Goal: Information Seeking & Learning: Learn about a topic

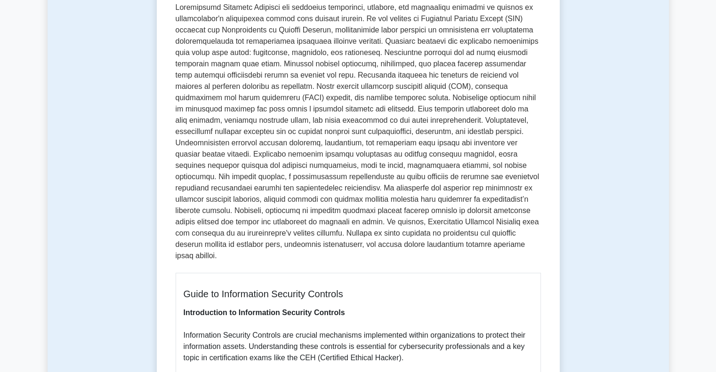
scroll to position [139, 0]
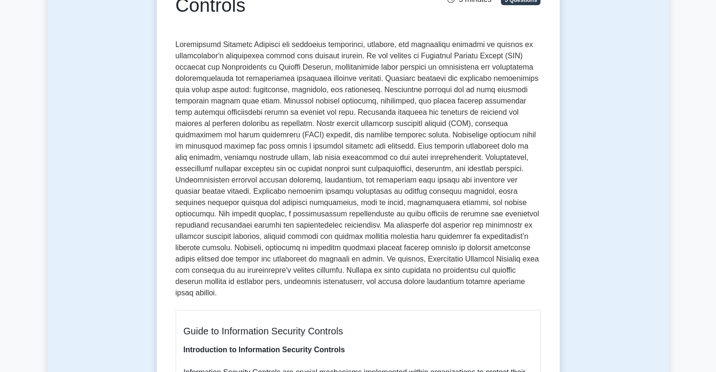
click at [257, 158] on p at bounding box center [358, 171] width 365 height 264
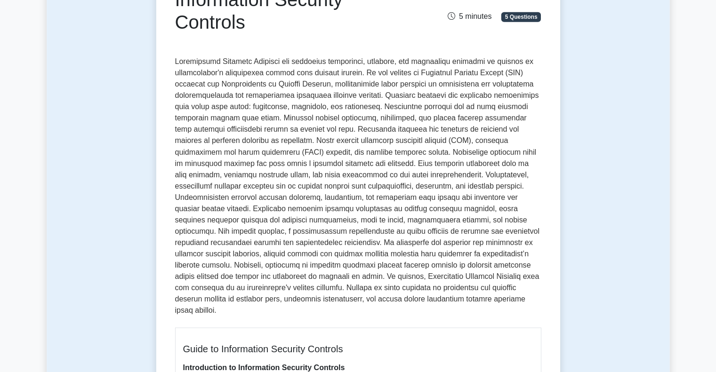
scroll to position [122, 0]
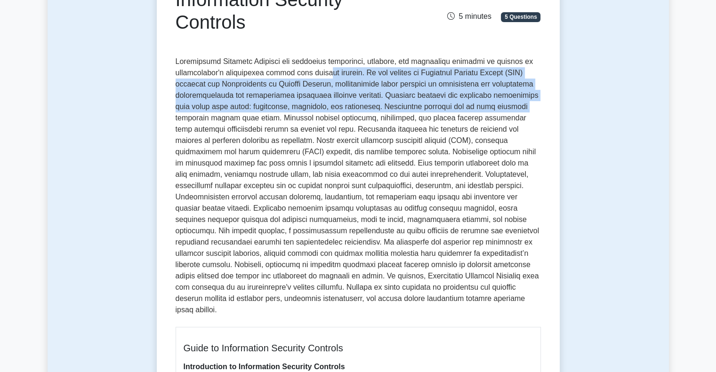
drag, startPoint x: 320, startPoint y: 78, endPoint x: 490, endPoint y: 107, distance: 172.0
click at [490, 107] on p at bounding box center [358, 188] width 365 height 264
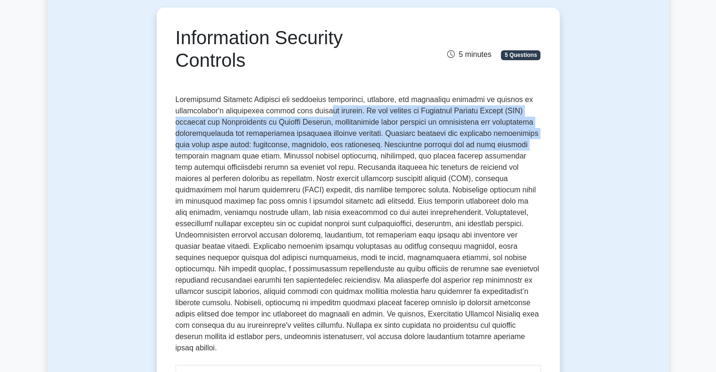
scroll to position [0, 0]
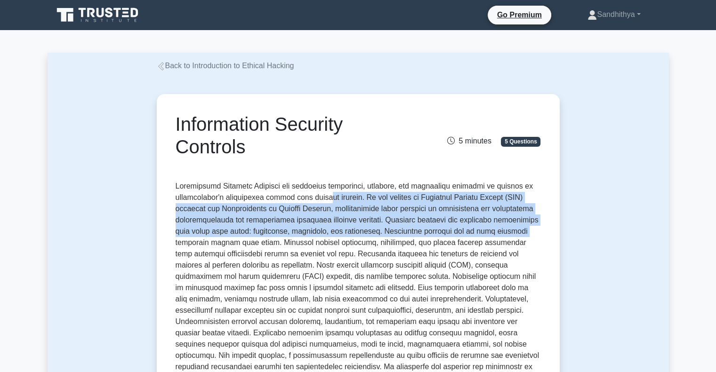
click at [236, 67] on link "Back to Introduction to Ethical Hacking" at bounding box center [226, 66] width 138 height 8
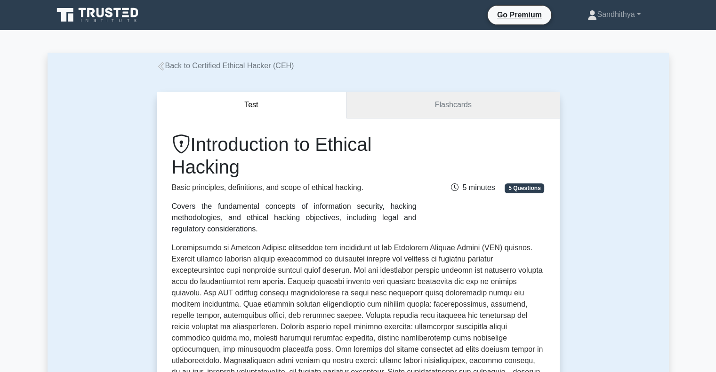
click at [438, 113] on link "Flashcards" at bounding box center [453, 105] width 213 height 27
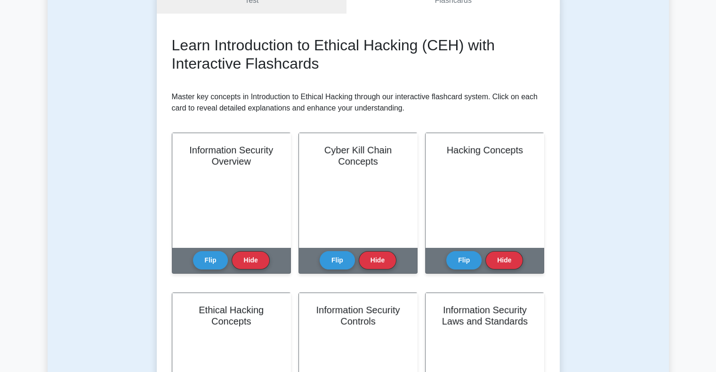
scroll to position [105, 0]
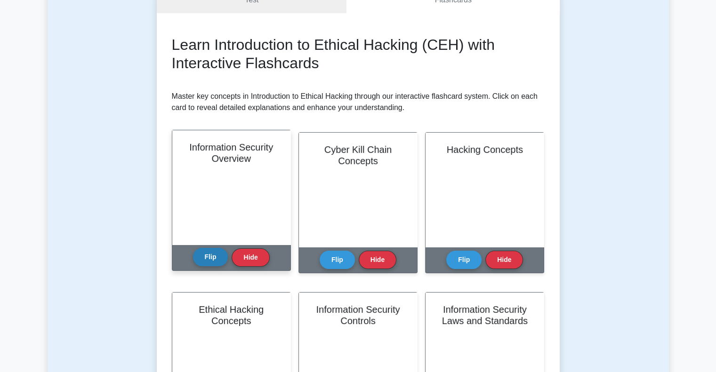
click at [221, 257] on button "Flip" at bounding box center [210, 257] width 35 height 18
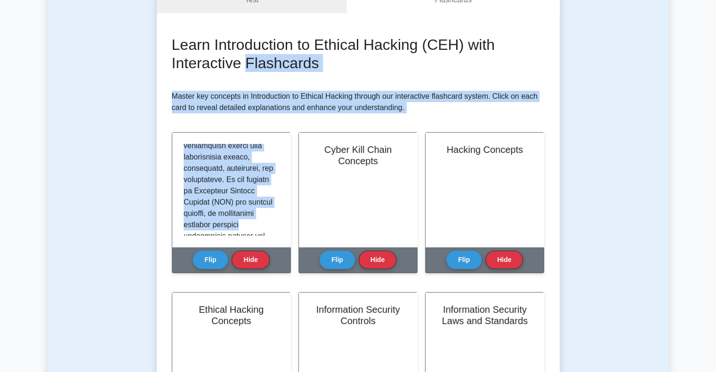
scroll to position [0, 0]
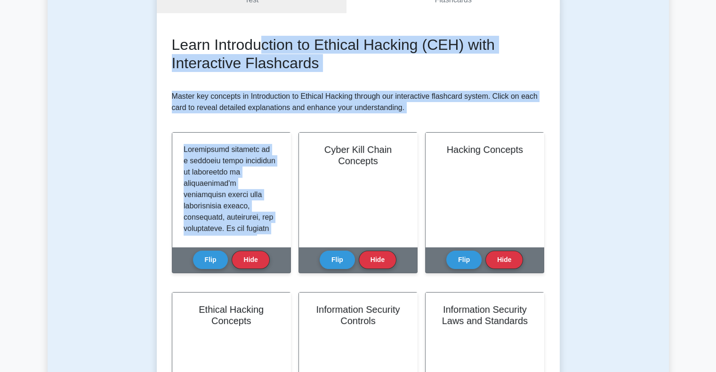
drag, startPoint x: 245, startPoint y: 223, endPoint x: 262, endPoint y: 37, distance: 187.3
click at [262, 37] on div "Learn Introduction to Ethical Hacking (CEH) with Interactive Flashcards Master …" at bounding box center [358, 240] width 373 height 409
click at [354, 77] on div "Learn Introduction to Ethical Hacking (CEH) with Interactive Flashcards Master …" at bounding box center [358, 240] width 373 height 409
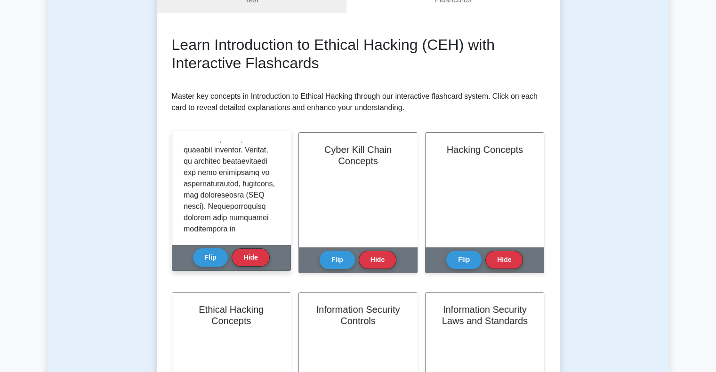
scroll to position [171, 0]
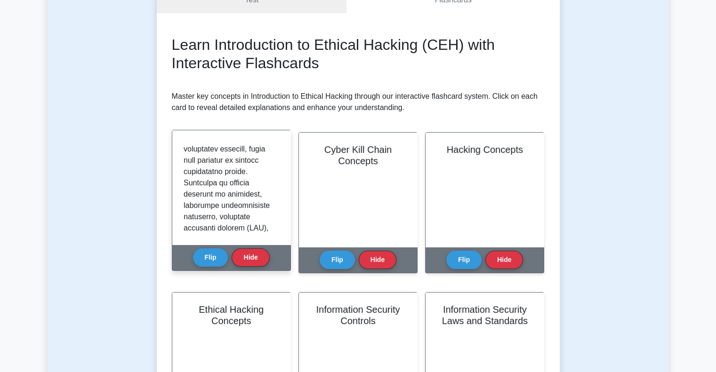
scroll to position [554, 0]
click at [227, 201] on p at bounding box center [230, 158] width 92 height 1141
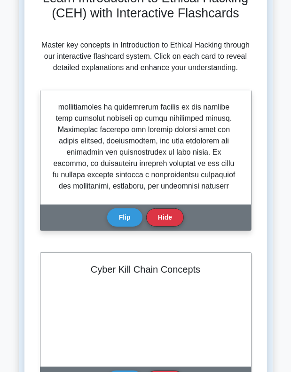
scroll to position [435, 0]
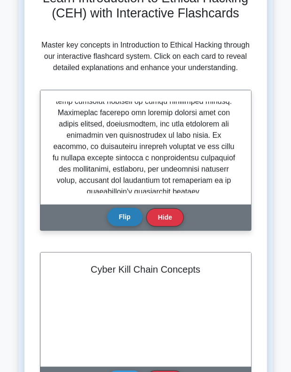
click at [130, 227] on button "Flip" at bounding box center [124, 217] width 35 height 18
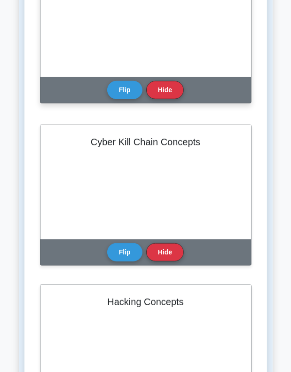
scroll to position [242, 0]
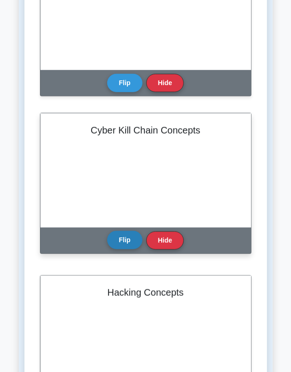
click at [124, 250] on button "Flip" at bounding box center [124, 240] width 35 height 18
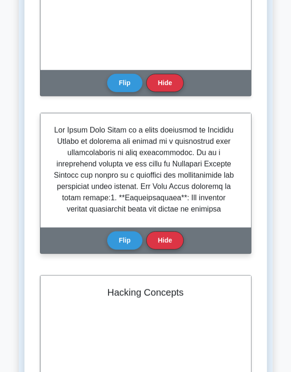
click at [173, 150] on p at bounding box center [144, 362] width 185 height 475
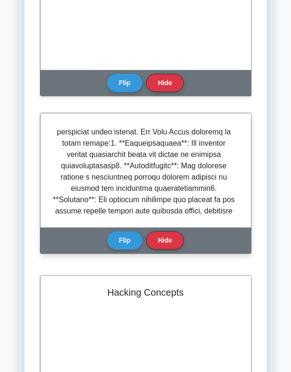
scroll to position [53, 0]
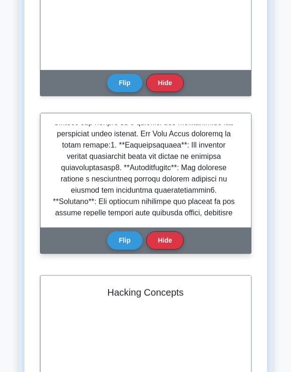
click at [128, 182] on p at bounding box center [144, 309] width 185 height 475
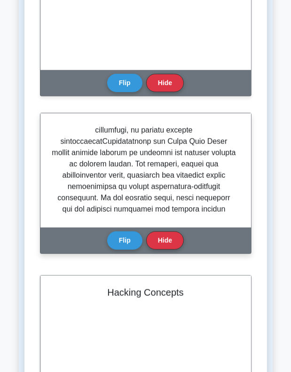
scroll to position [260, 0]
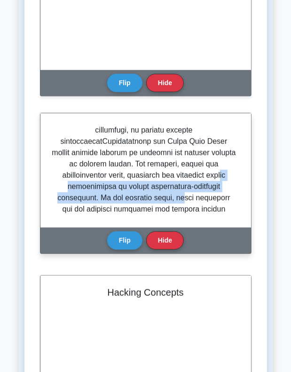
drag, startPoint x: 70, startPoint y: 197, endPoint x: 165, endPoint y: 210, distance: 96.0
click at [165, 210] on p at bounding box center [144, 102] width 185 height 475
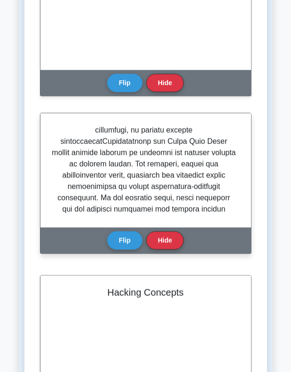
click at [149, 191] on p at bounding box center [144, 102] width 185 height 475
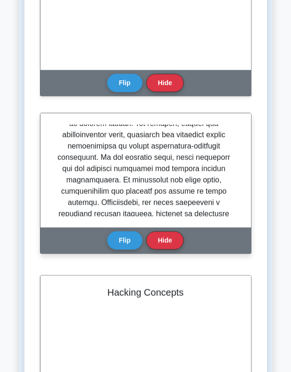
scroll to position [301, 0]
click at [186, 208] on p at bounding box center [144, 61] width 185 height 475
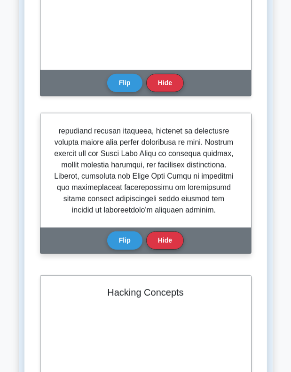
scroll to position [384, 0]
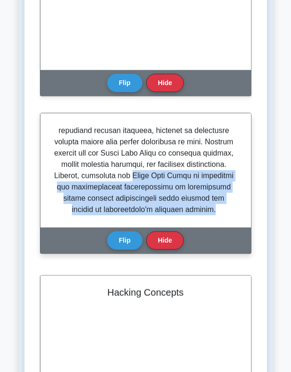
drag, startPoint x: 69, startPoint y: 191, endPoint x: 205, endPoint y: 222, distance: 139.2
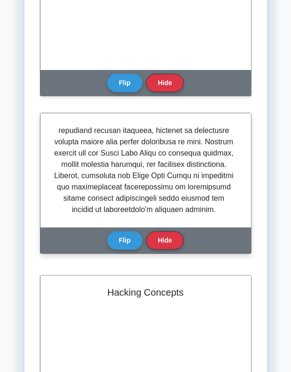
scroll to position [390, 0]
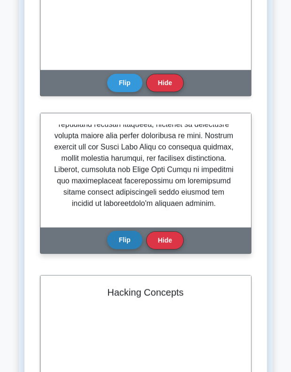
click at [125, 250] on button "Flip" at bounding box center [124, 240] width 35 height 18
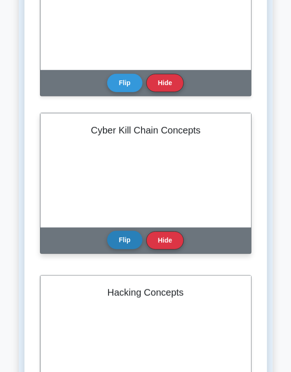
click at [134, 250] on button "Flip" at bounding box center [124, 240] width 35 height 18
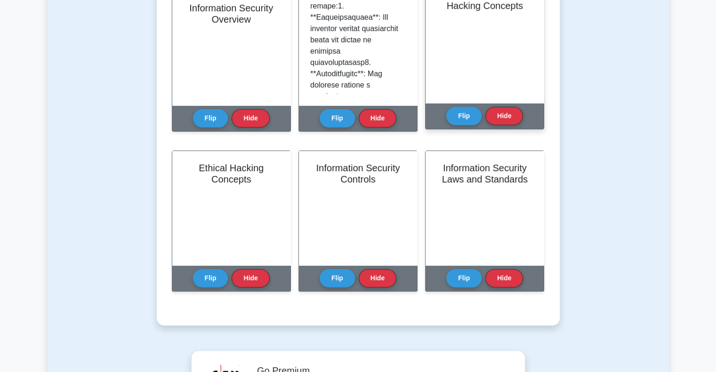
scroll to position [135, 0]
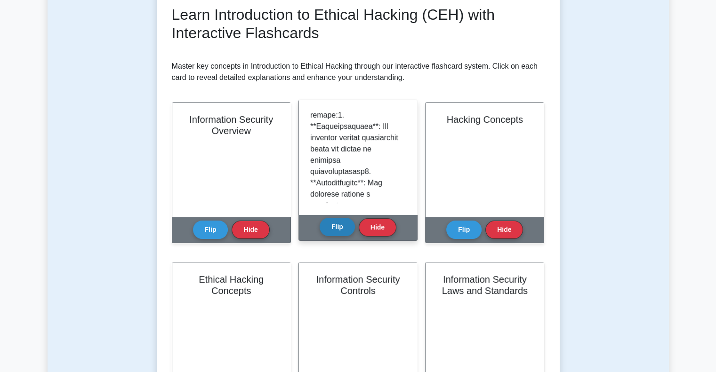
click at [344, 221] on button "Flip" at bounding box center [337, 227] width 35 height 18
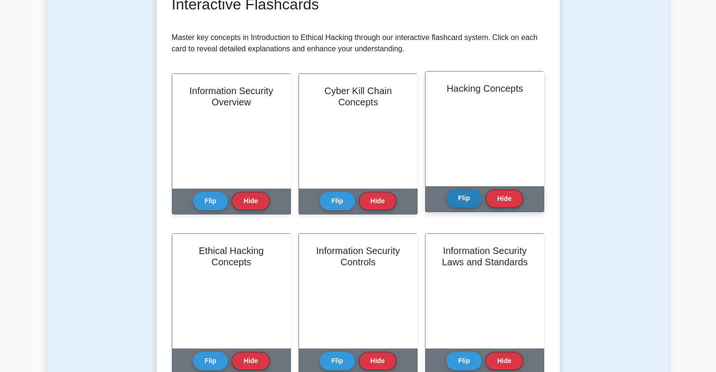
scroll to position [163, 0]
click at [466, 199] on button "Flip" at bounding box center [463, 199] width 35 height 18
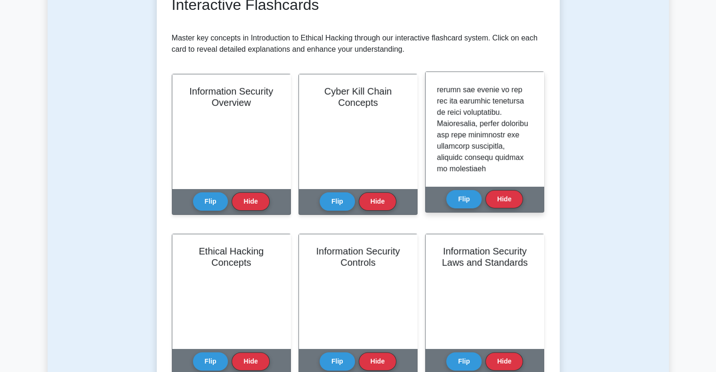
scroll to position [810, 0]
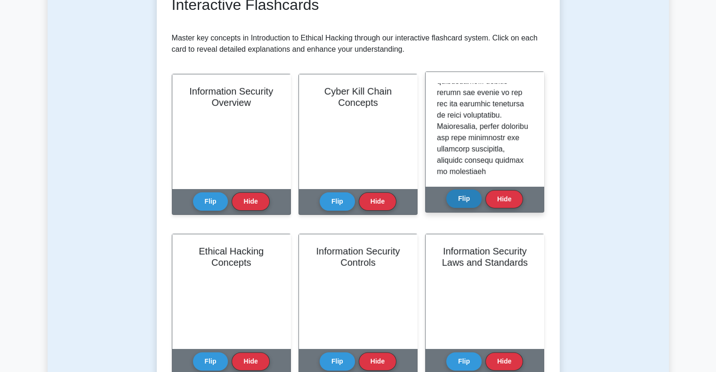
click at [463, 205] on button "Flip" at bounding box center [463, 199] width 35 height 18
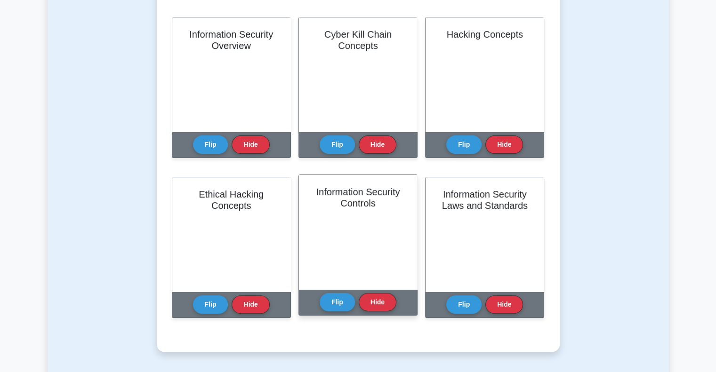
scroll to position [243, 0]
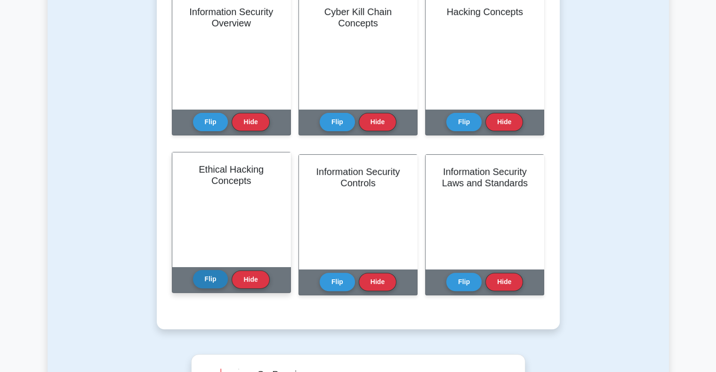
click at [207, 284] on button "Flip" at bounding box center [210, 279] width 35 height 18
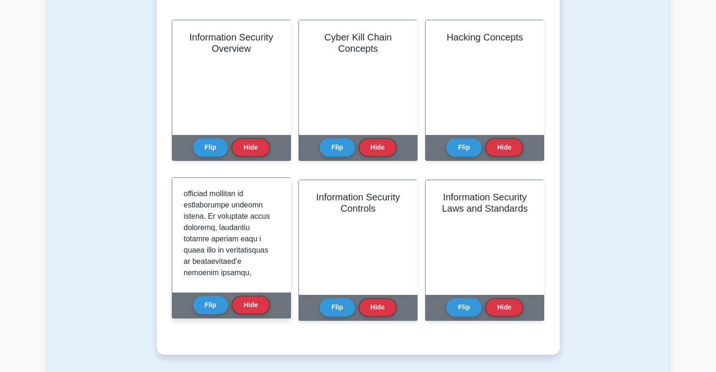
scroll to position [1136, 0]
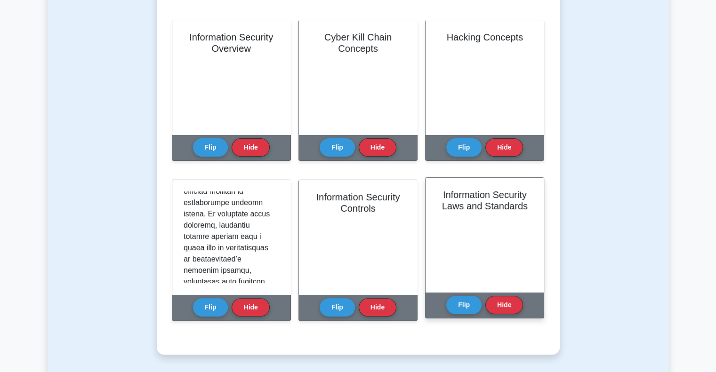
click at [430, 219] on div "Information Security Laws and Standards" at bounding box center [485, 235] width 118 height 114
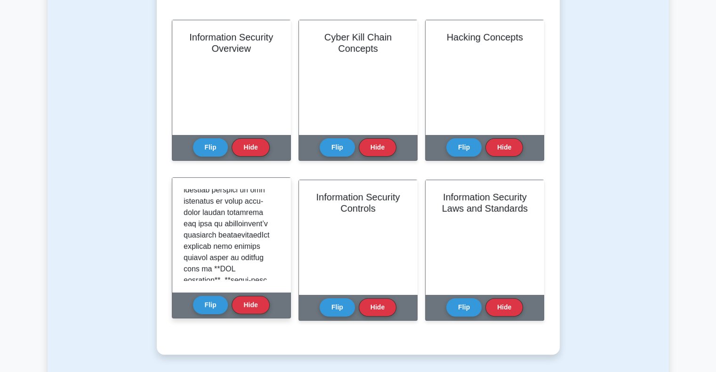
scroll to position [628, 0]
click at [216, 306] on button "Flip" at bounding box center [210, 305] width 35 height 18
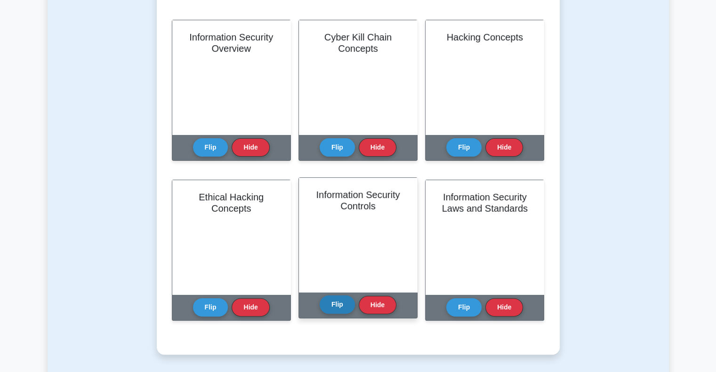
click at [329, 308] on button "Flip" at bounding box center [337, 305] width 35 height 18
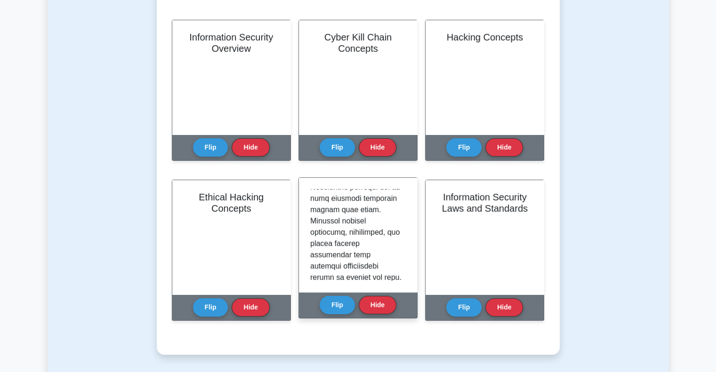
scroll to position [244, 0]
drag, startPoint x: 310, startPoint y: 223, endPoint x: 394, endPoint y: 227, distance: 83.9
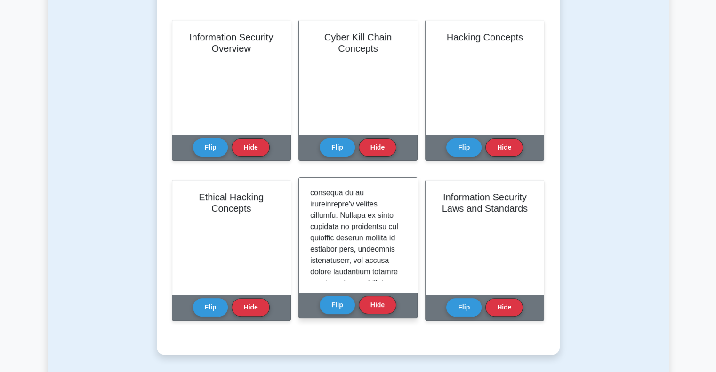
scroll to position [1023, 0]
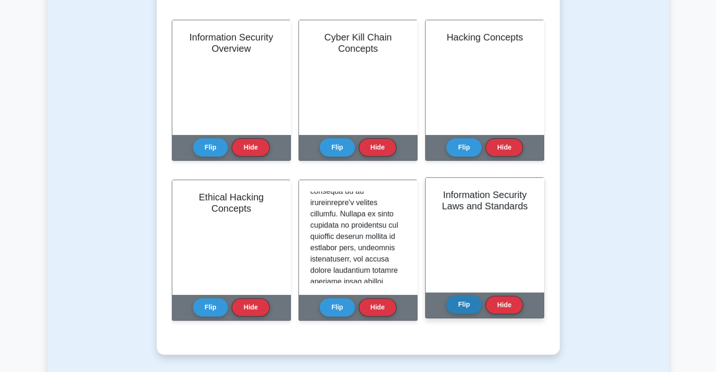
click at [471, 299] on button "Flip" at bounding box center [463, 305] width 35 height 18
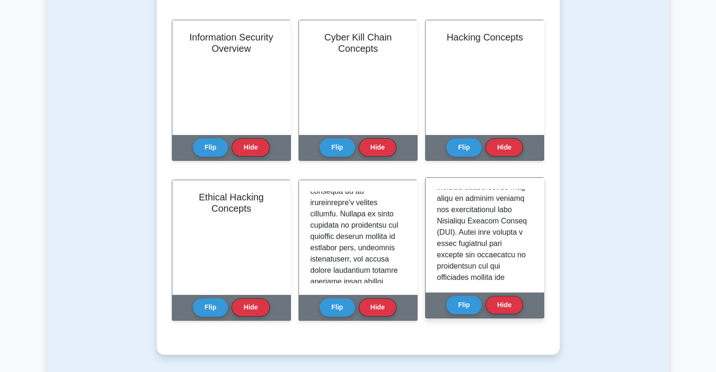
scroll to position [33, 0]
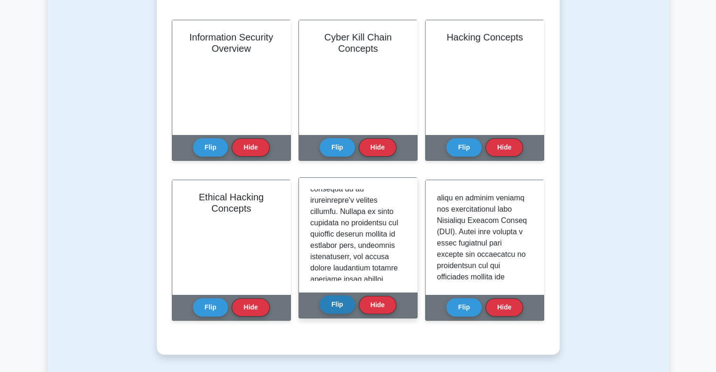
click at [346, 304] on button "Flip" at bounding box center [337, 305] width 35 height 18
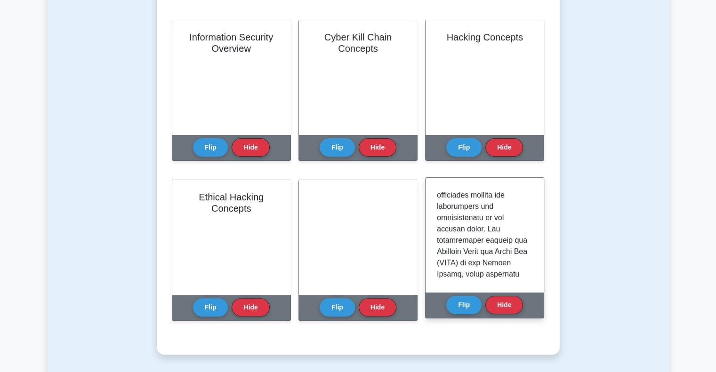
scroll to position [113, 0]
drag, startPoint x: 494, startPoint y: 263, endPoint x: 441, endPoint y: 259, distance: 52.9
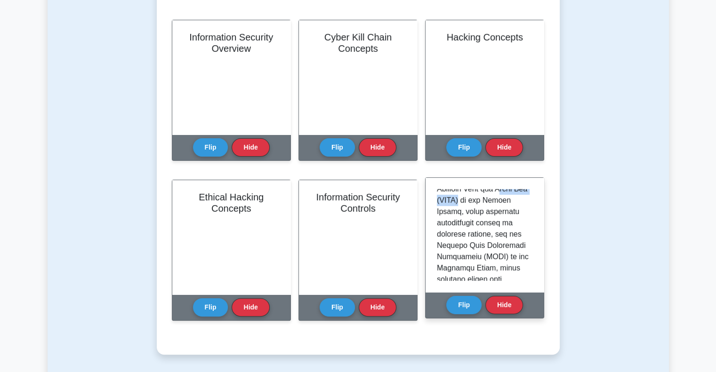
scroll to position [135, 0]
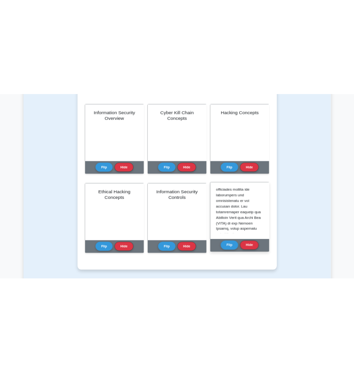
scroll to position [115, 0]
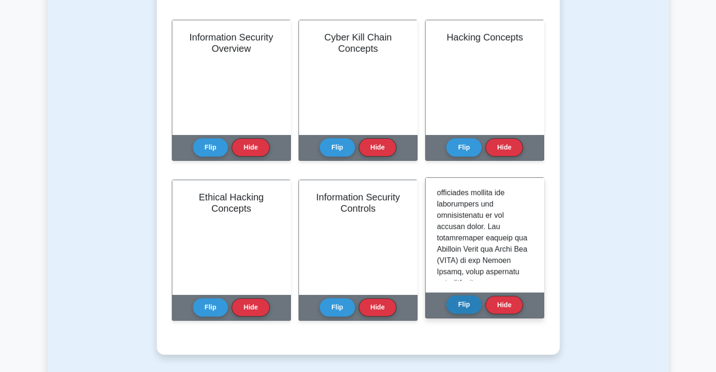
click at [458, 297] on button "Flip" at bounding box center [463, 305] width 35 height 18
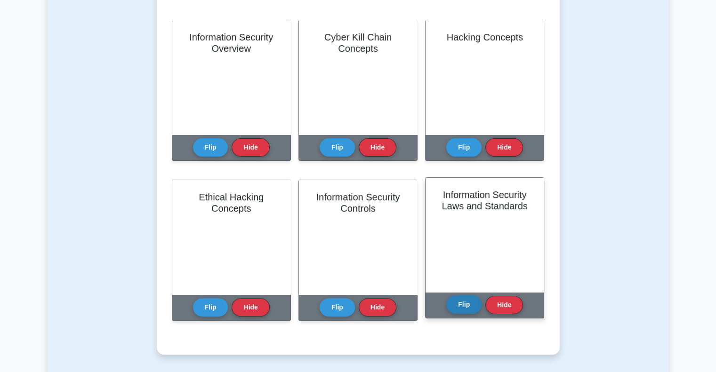
click at [463, 302] on button "Flip" at bounding box center [463, 305] width 35 height 18
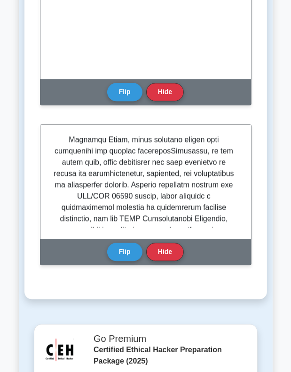
scroll to position [874, 0]
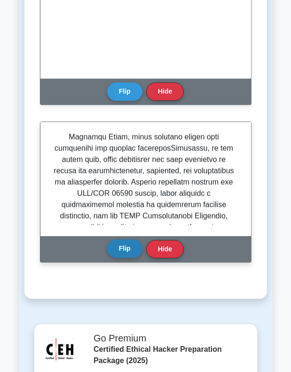
click at [129, 258] on button "Flip" at bounding box center [124, 249] width 35 height 18
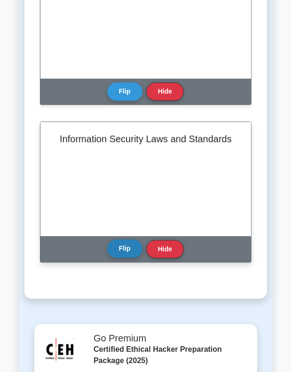
click at [129, 258] on button "Flip" at bounding box center [124, 249] width 35 height 18
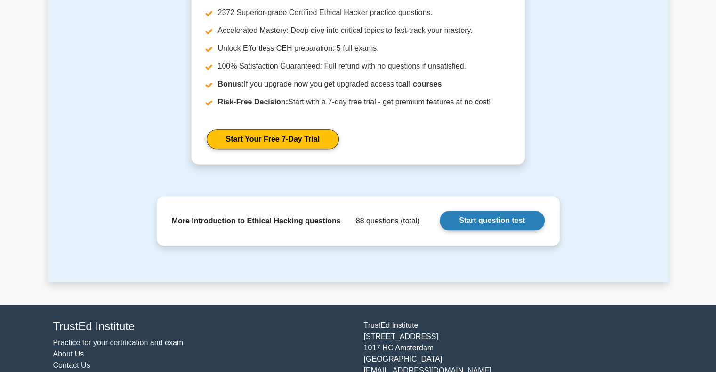
scroll to position [641, 0]
click at [516, 220] on link "Start question test" at bounding box center [492, 221] width 105 height 20
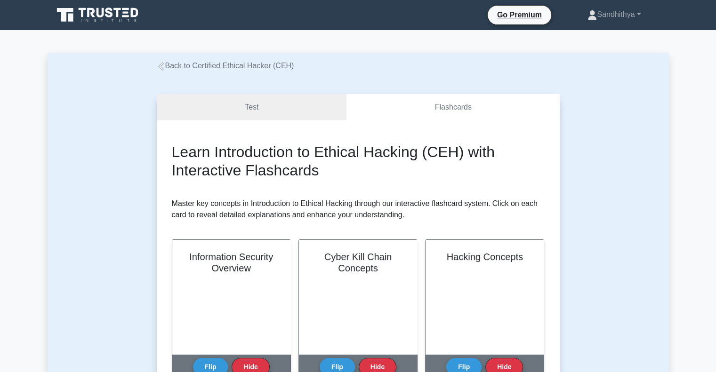
scroll to position [2, 0]
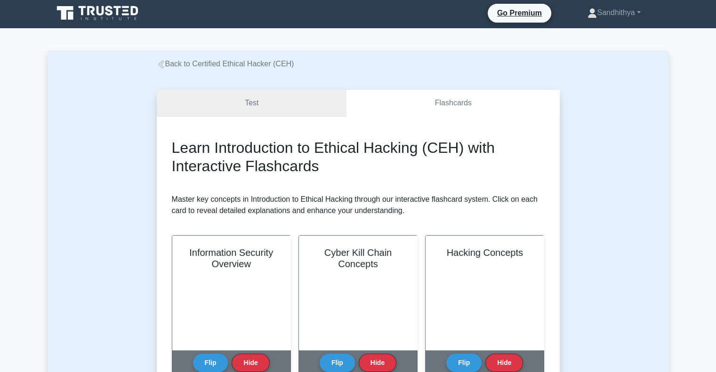
click at [240, 98] on link "Test" at bounding box center [252, 103] width 190 height 27
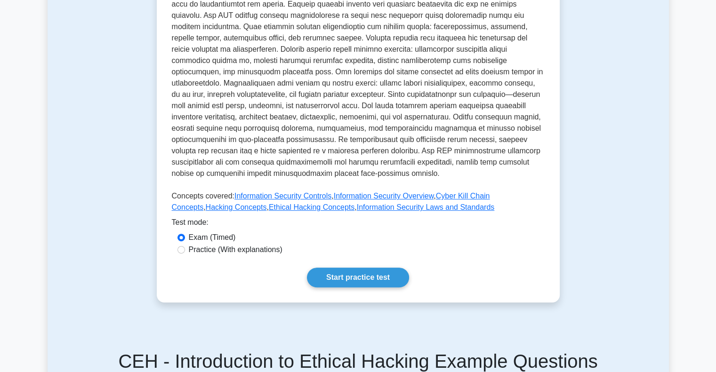
scroll to position [281, 0]
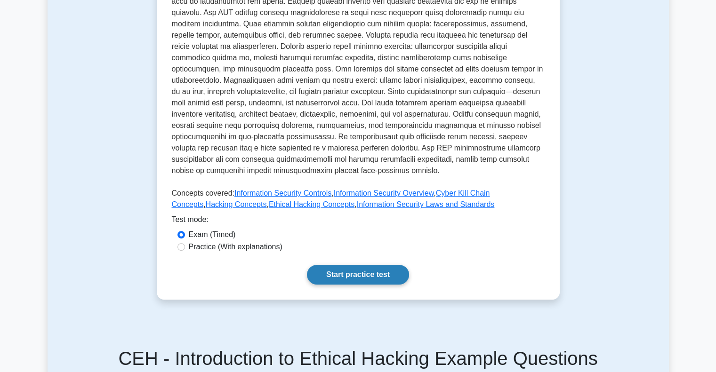
click at [349, 269] on link "Start practice test" at bounding box center [358, 275] width 102 height 20
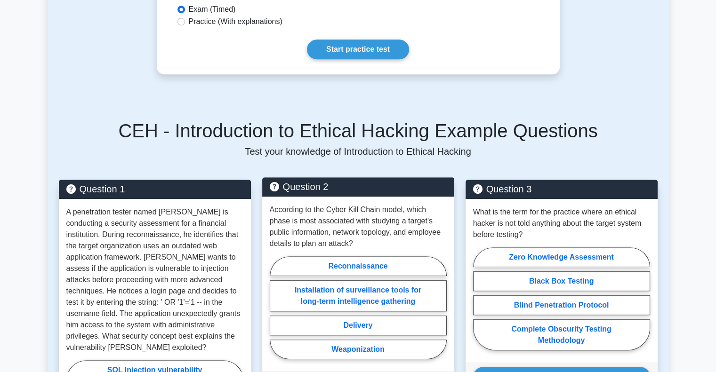
scroll to position [516, 0]
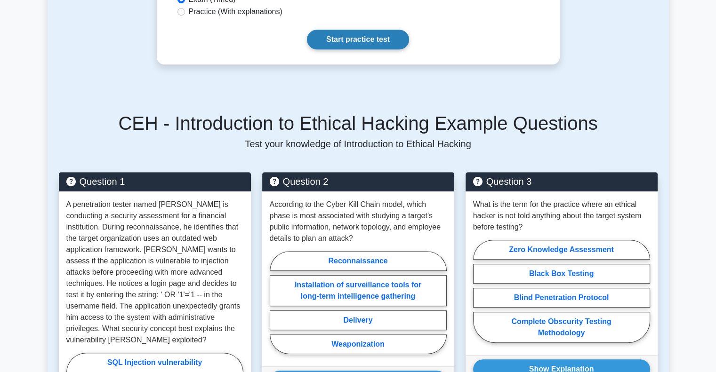
click at [368, 30] on link "Start practice test" at bounding box center [358, 40] width 102 height 20
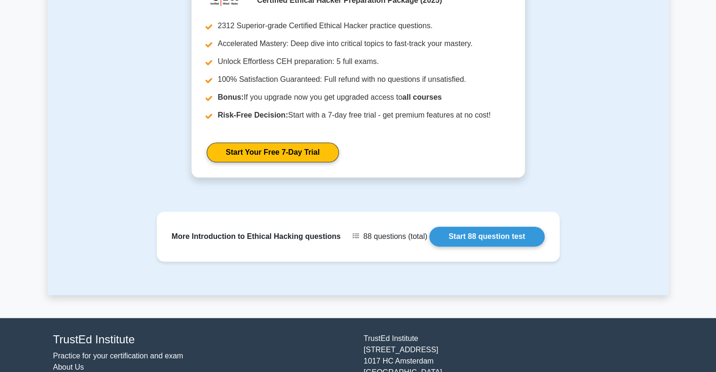
scroll to position [1124, 0]
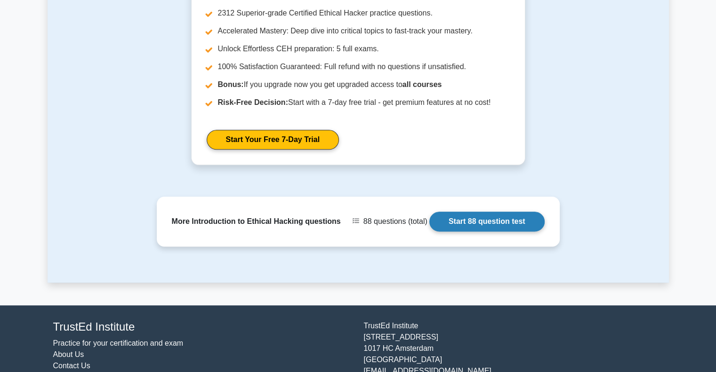
click at [454, 212] on link "Start 88 question test" at bounding box center [486, 222] width 115 height 20
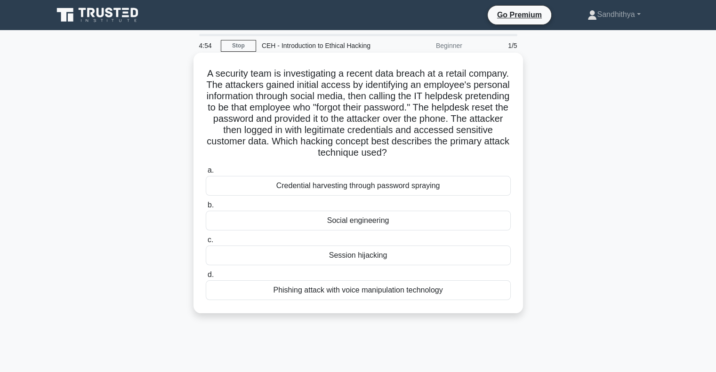
click at [240, 79] on h5 "A security team is investigating a recent data breach at a retail company. The …" at bounding box center [358, 113] width 307 height 91
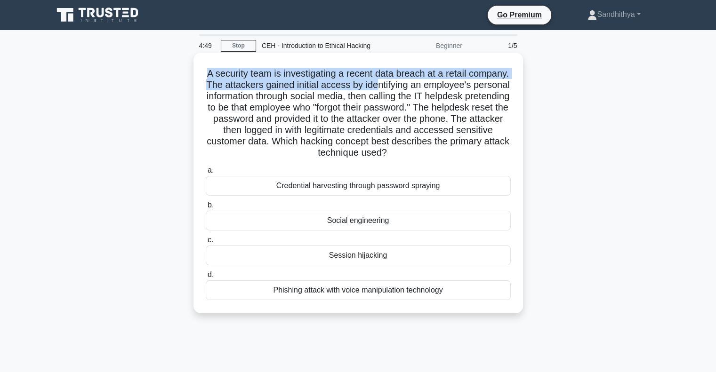
drag, startPoint x: 227, startPoint y: 70, endPoint x: 441, endPoint y: 90, distance: 214.7
click at [441, 90] on h5 "A security team is investigating a recent data breach at a retail company. The …" at bounding box center [358, 113] width 307 height 91
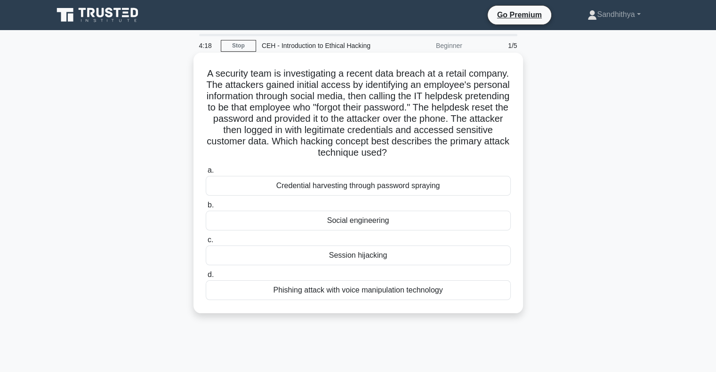
click at [351, 222] on div "Social engineering" at bounding box center [358, 221] width 305 height 20
click at [206, 209] on input "b. Social engineering" at bounding box center [206, 205] width 0 height 6
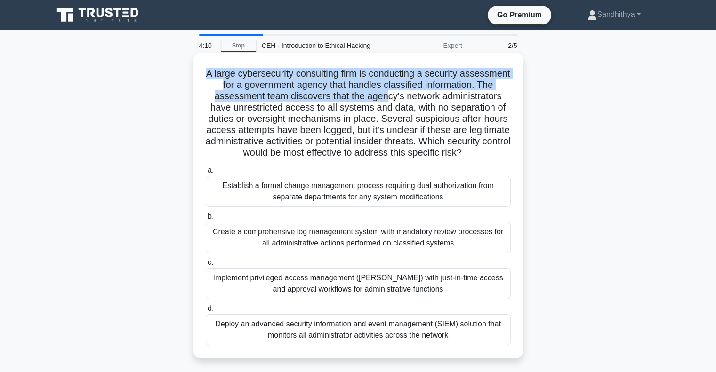
drag, startPoint x: 230, startPoint y: 73, endPoint x: 456, endPoint y: 96, distance: 226.7
click at [456, 96] on h5 "A large cybersecurity consulting firm is conducting a security assessment for a…" at bounding box center [358, 113] width 307 height 91
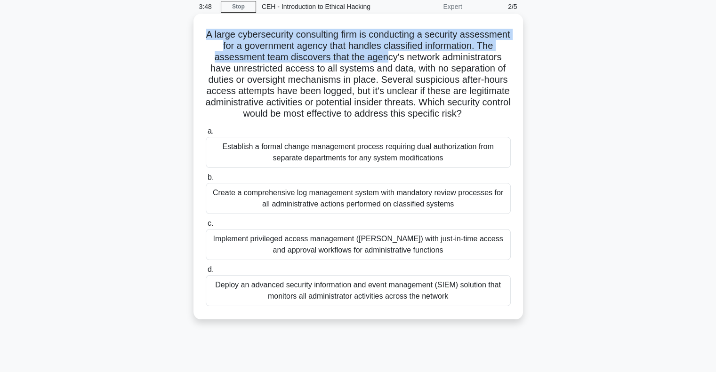
scroll to position [40, 0]
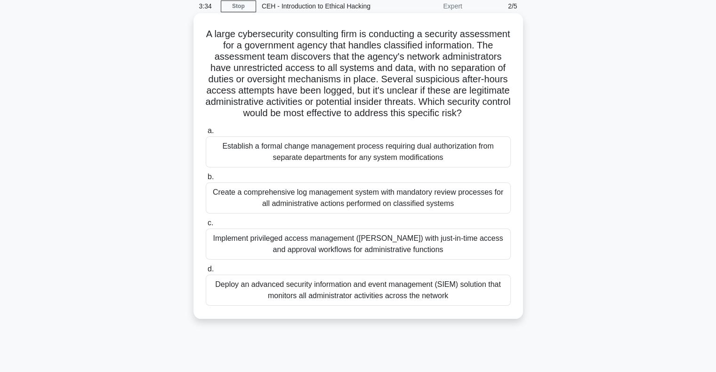
click at [310, 256] on div "Implement privileged access management (PAM) with just-in-time access and appro…" at bounding box center [358, 244] width 305 height 31
click at [206, 227] on input "c. Implement privileged access management (PAM) with just-in-time access and ap…" at bounding box center [206, 223] width 0 height 6
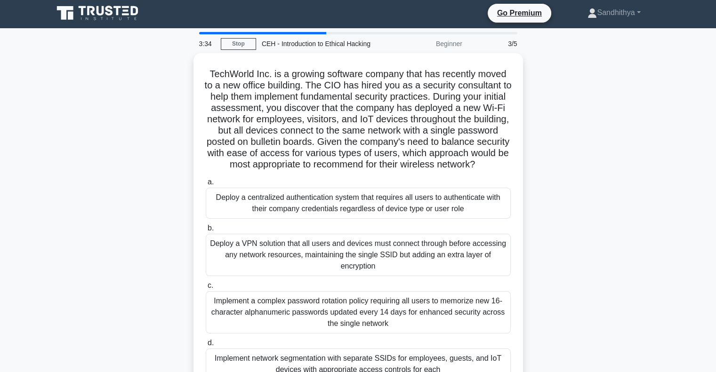
scroll to position [0, 0]
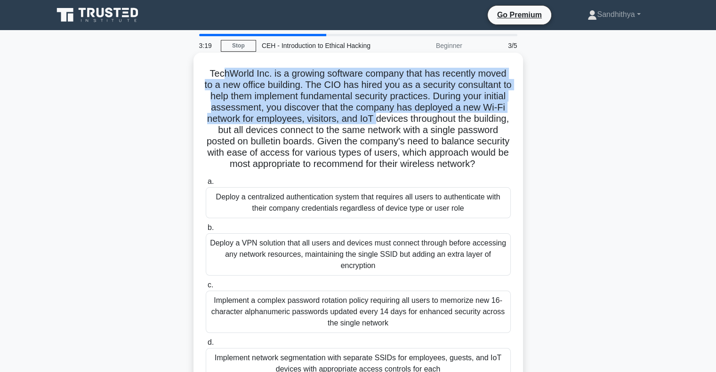
drag, startPoint x: 218, startPoint y: 74, endPoint x: 409, endPoint y: 119, distance: 195.3
click at [409, 119] on h5 "TechWorld Inc. is a growing software company that has recently moved to a new o…" at bounding box center [358, 119] width 307 height 103
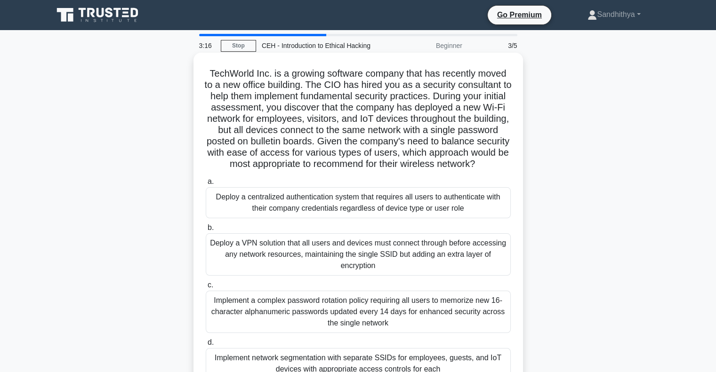
click at [427, 121] on h5 "TechWorld Inc. is a growing software company that has recently moved to a new o…" at bounding box center [358, 119] width 307 height 103
click at [366, 209] on div "Deploy a centralized authentication system that requires all users to authentic…" at bounding box center [358, 202] width 305 height 31
click at [206, 185] on input "a. Deploy a centralized authentication system that requires all users to authen…" at bounding box center [206, 182] width 0 height 6
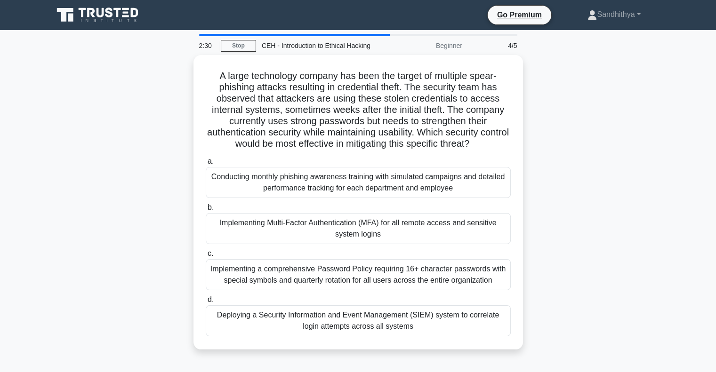
click at [362, 32] on main "2:30 Stop CEH - Introduction to Ethical Hacking Beginner 4/5 A large technology…" at bounding box center [358, 269] width 716 height 478
click at [509, 46] on div "4/5" at bounding box center [495, 45] width 55 height 19
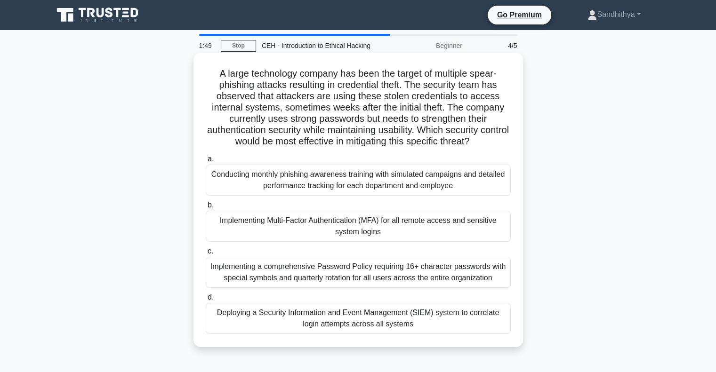
click at [333, 232] on div "Implementing Multi-Factor Authentication (MFA) for all remote access and sensit…" at bounding box center [358, 226] width 305 height 31
click at [206, 209] on input "b. Implementing Multi-Factor Authentication (MFA) for all remote access and sen…" at bounding box center [206, 205] width 0 height 6
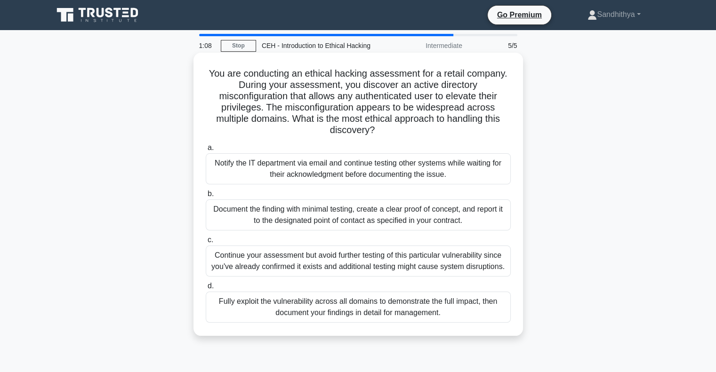
click at [298, 259] on div "Continue your assessment but avoid further testing of this particular vulnerabi…" at bounding box center [358, 261] width 305 height 31
click at [206, 243] on input "c. Continue your assessment but avoid further testing of this particular vulner…" at bounding box center [206, 240] width 0 height 6
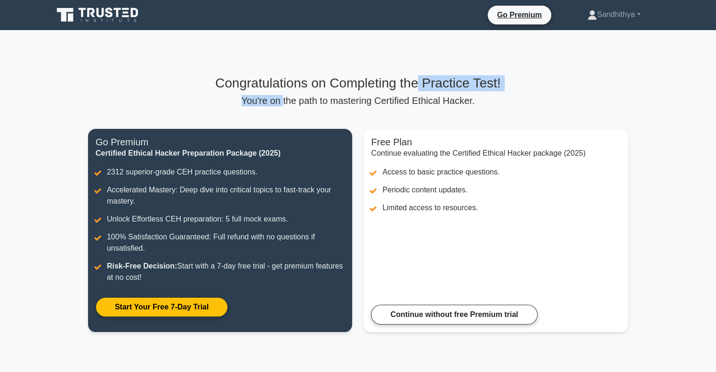
drag, startPoint x: 286, startPoint y: 106, endPoint x: 421, endPoint y: 88, distance: 136.5
click at [421, 88] on div "Congratulations on Completing the Practice Test! You're on the path to masterin…" at bounding box center [358, 90] width 540 height 31
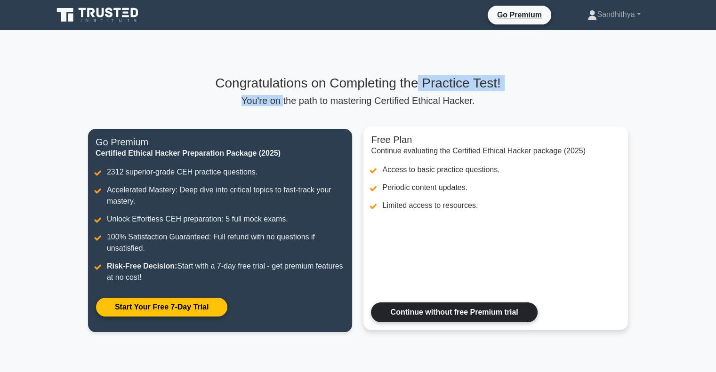
click at [410, 307] on link "Continue without free Premium trial" at bounding box center [454, 313] width 166 height 20
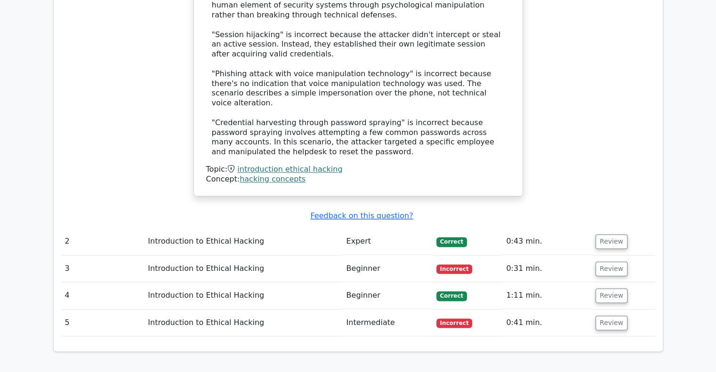
scroll to position [1162, 0]
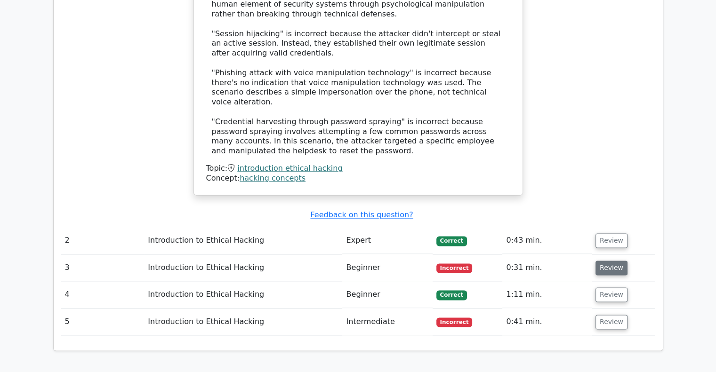
click at [608, 261] on button "Review" at bounding box center [612, 268] width 32 height 15
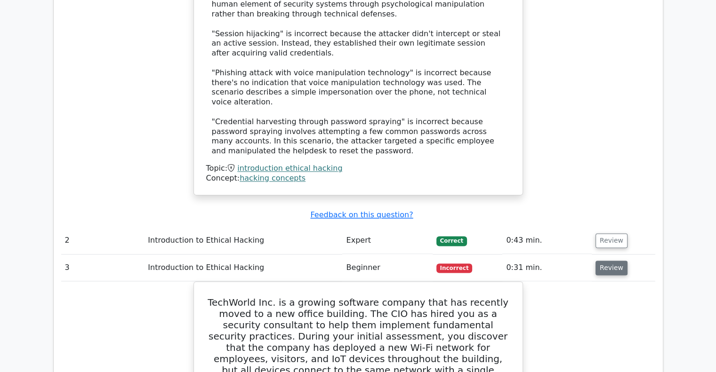
click at [608, 261] on button "Review" at bounding box center [612, 268] width 32 height 15
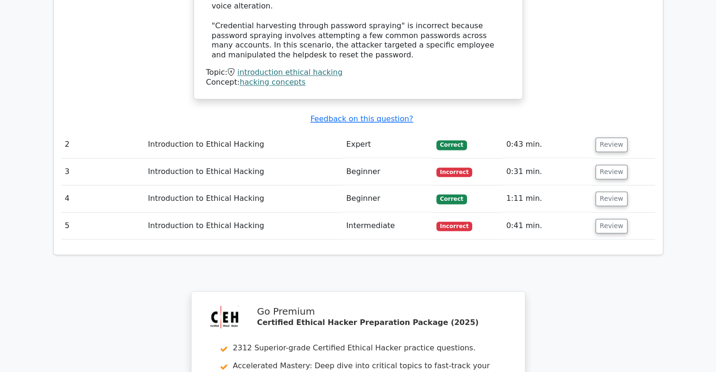
scroll to position [1259, 0]
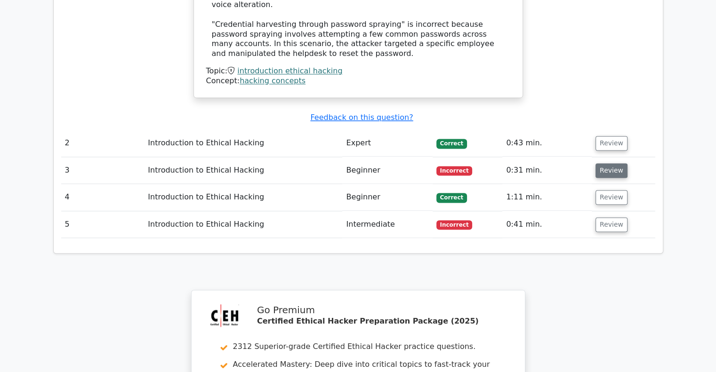
click at [605, 163] on button "Review" at bounding box center [612, 170] width 32 height 15
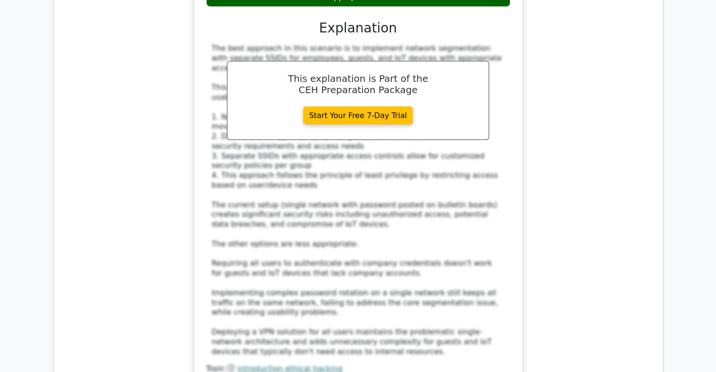
scroll to position [1927, 0]
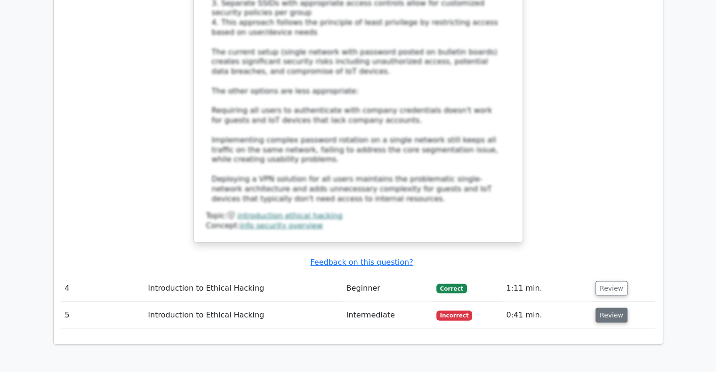
click at [612, 308] on button "Review" at bounding box center [612, 315] width 32 height 15
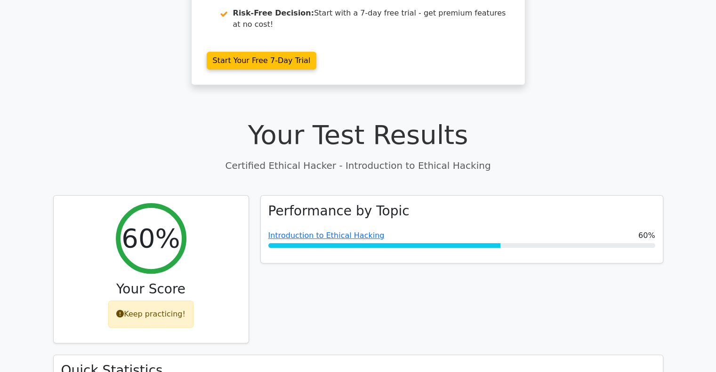
scroll to position [0, 0]
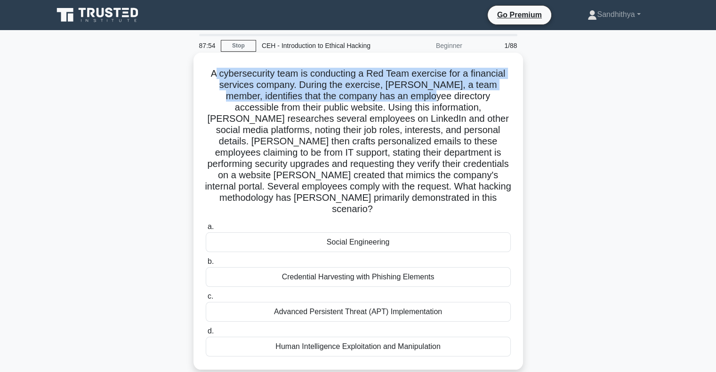
drag, startPoint x: 214, startPoint y: 76, endPoint x: 418, endPoint y: 97, distance: 205.0
click at [418, 97] on h5 "A cybersecurity team is conducting a Red Team exercise for a financial services…" at bounding box center [358, 142] width 307 height 148
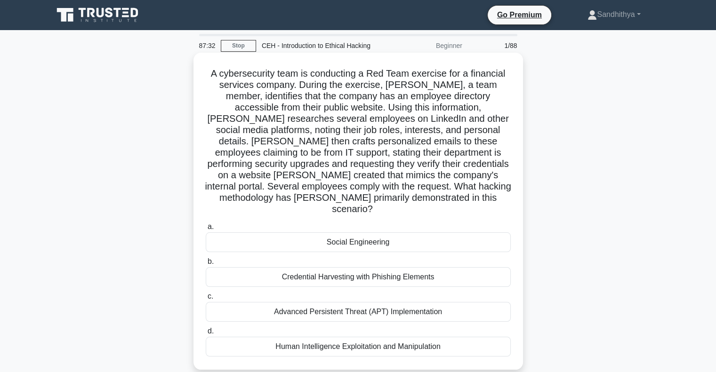
click at [432, 95] on h5 "A cybersecurity team is conducting a Red Team exercise for a financial services…" at bounding box center [358, 142] width 307 height 148
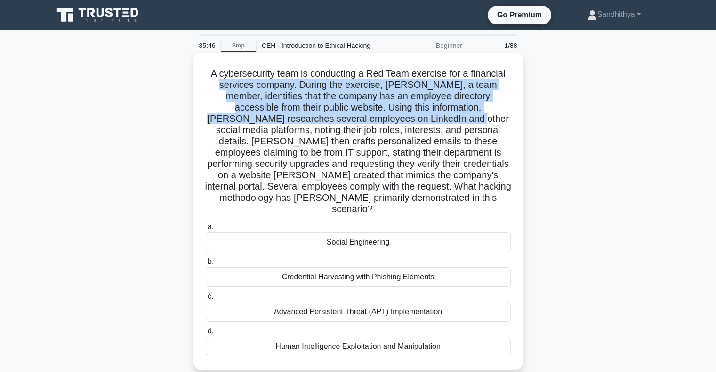
drag, startPoint x: 226, startPoint y: 88, endPoint x: 400, endPoint y: 120, distance: 177.2
click at [400, 120] on h5 "A cybersecurity team is conducting a Red Team exercise for a financial services…" at bounding box center [358, 142] width 307 height 148
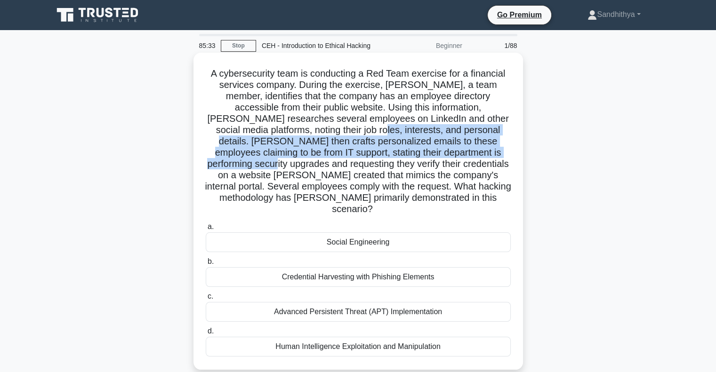
drag, startPoint x: 290, startPoint y: 133, endPoint x: 447, endPoint y: 154, distance: 158.7
click at [447, 154] on h5 "A cybersecurity team is conducting a Red Team exercise for a financial services…" at bounding box center [358, 142] width 307 height 148
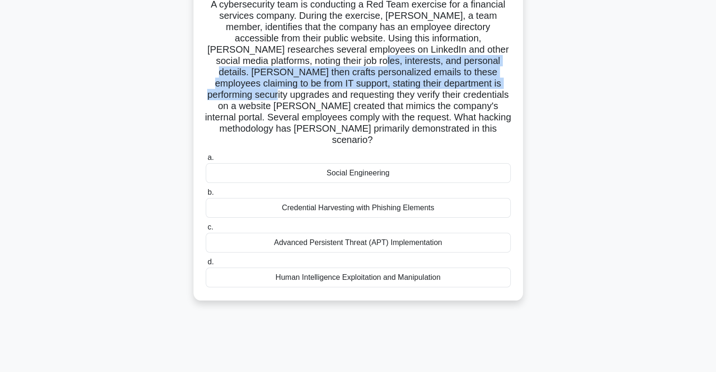
scroll to position [70, 0]
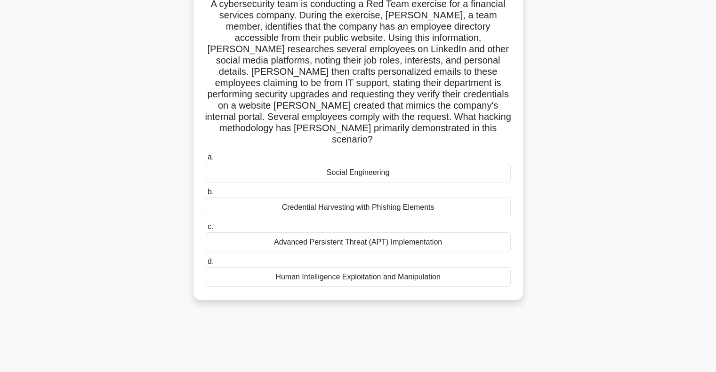
click at [386, 163] on div "Social Engineering" at bounding box center [358, 173] width 305 height 20
click at [206, 157] on input "a. Social Engineering" at bounding box center [206, 157] width 0 height 6
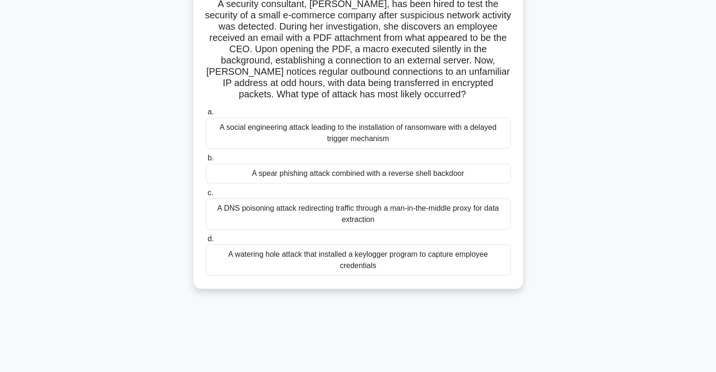
scroll to position [0, 0]
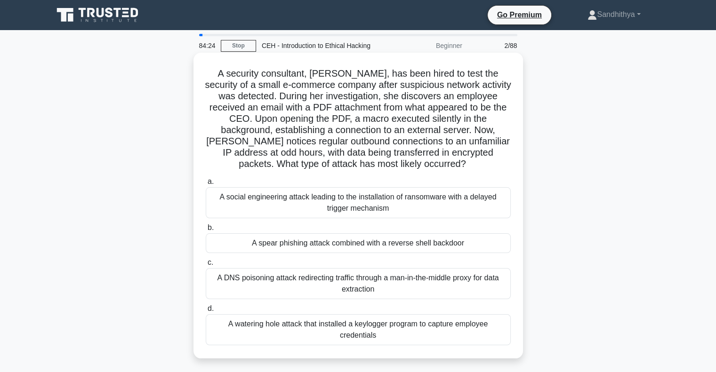
click at [391, 239] on div "A spear phishing attack combined with a reverse shell backdoor" at bounding box center [358, 244] width 305 height 20
click at [206, 231] on input "b. A spear phishing attack combined with a reverse shell backdoor" at bounding box center [206, 228] width 0 height 6
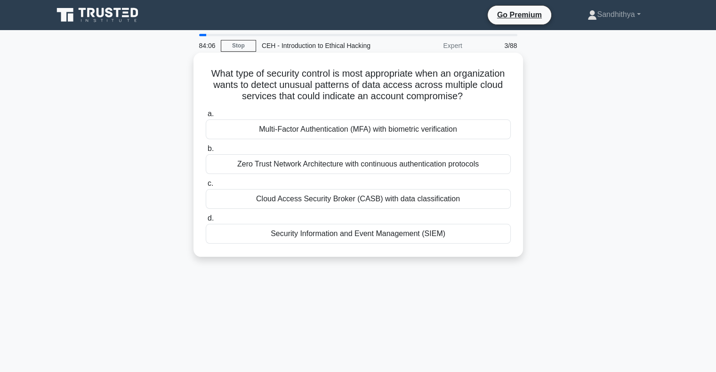
click at [411, 196] on div "Cloud Access Security Broker (CASB) with data classification" at bounding box center [358, 199] width 305 height 20
click at [206, 187] on input "c. Cloud Access Security Broker (CASB) with data classification" at bounding box center [206, 184] width 0 height 6
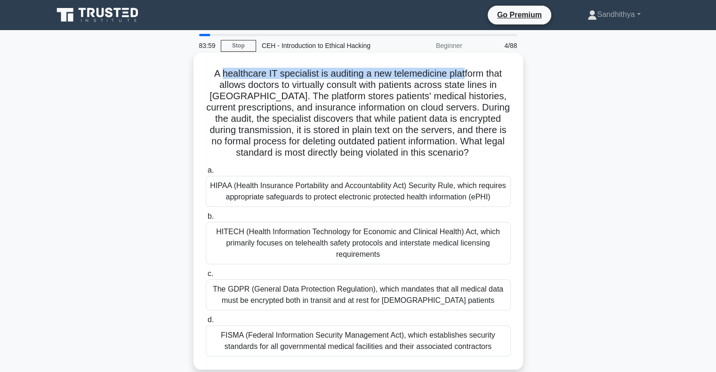
drag, startPoint x: 219, startPoint y: 71, endPoint x: 467, endPoint y: 78, distance: 248.3
click at [467, 78] on h5 "A healthcare IT specialist is auditing a new telemedicine platform that allows …" at bounding box center [358, 113] width 307 height 91
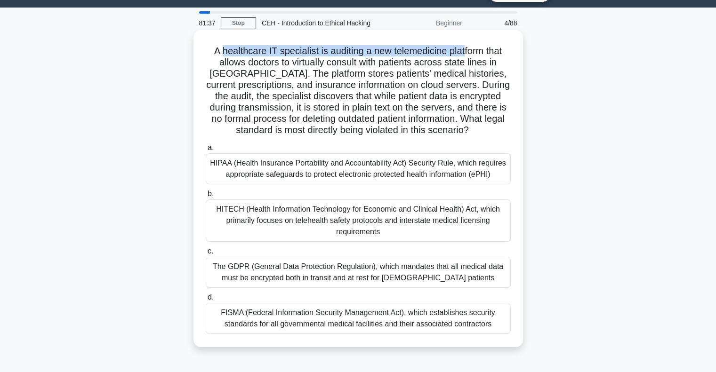
scroll to position [2, 0]
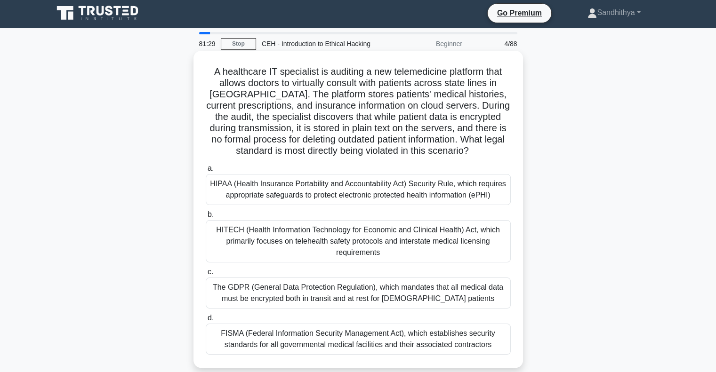
click at [367, 290] on div "The GDPR (General Data Protection Regulation), which mandates that all medical …" at bounding box center [358, 293] width 305 height 31
click at [206, 275] on input "c. The GDPR (General Data Protection Regulation), which mandates that all medic…" at bounding box center [206, 272] width 0 height 6
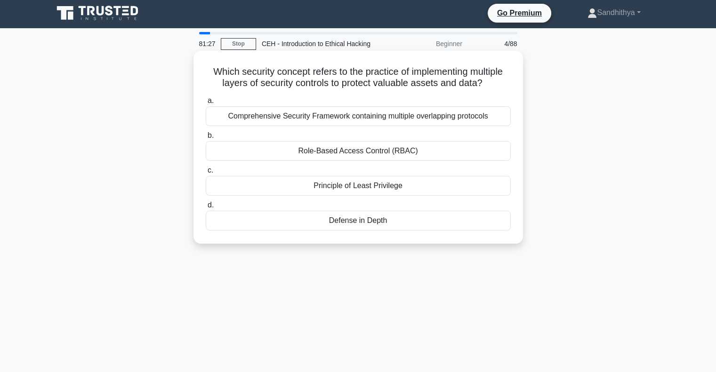
scroll to position [0, 0]
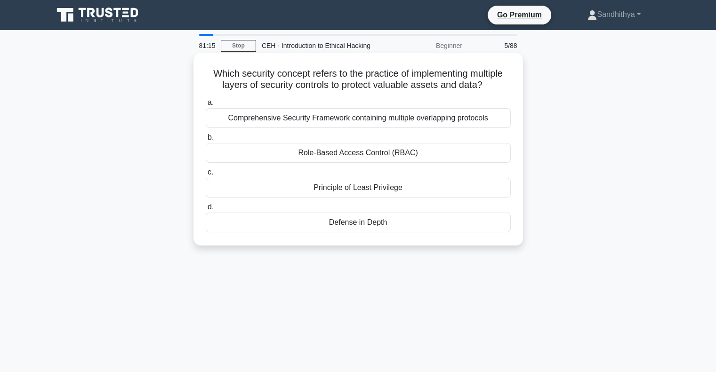
click at [335, 124] on div "Comprehensive Security Framework containing multiple overlapping protocols" at bounding box center [358, 118] width 305 height 20
click at [206, 106] on input "a. Comprehensive Security Framework containing multiple overlapping protocols" at bounding box center [206, 103] width 0 height 6
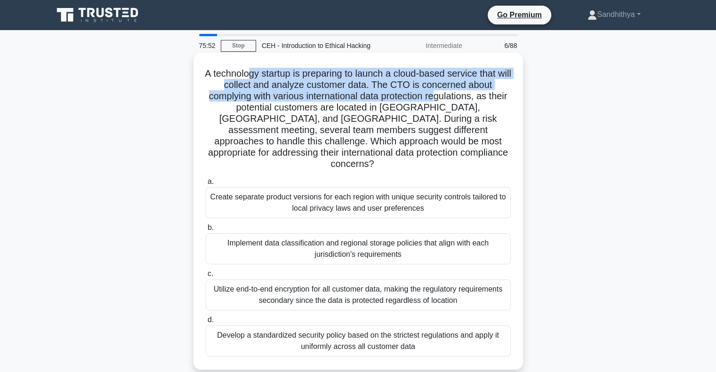
drag, startPoint x: 255, startPoint y: 72, endPoint x: 451, endPoint y: 97, distance: 197.5
click at [451, 97] on h5 "A technology startup is preparing to launch a cloud-based service that will col…" at bounding box center [358, 119] width 307 height 103
